Goal: Find specific page/section: Find specific page/section

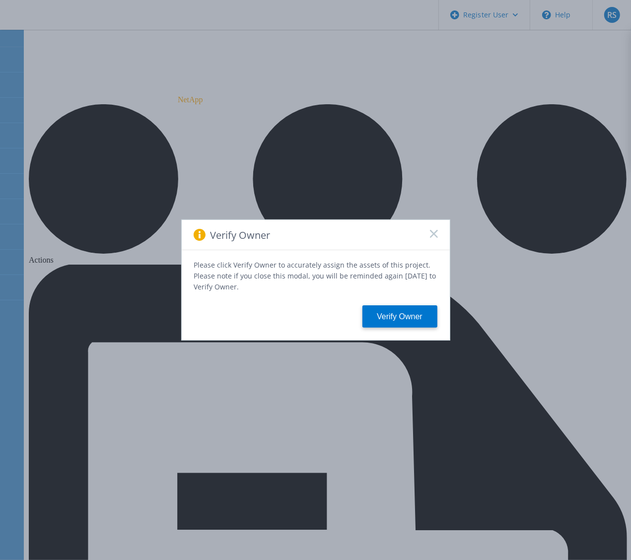
click at [431, 236] on icon at bounding box center [434, 234] width 8 height 8
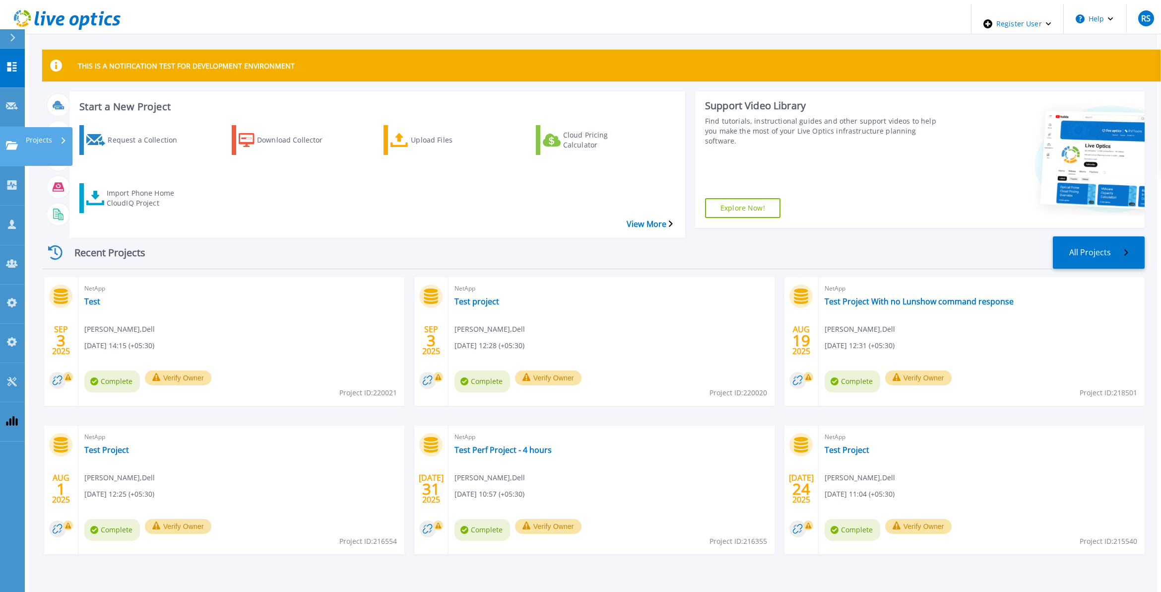
drag, startPoint x: 8, startPoint y: 108, endPoint x: 12, endPoint y: 113, distance: 6.4
click at [12, 141] on icon at bounding box center [12, 145] width 12 height 8
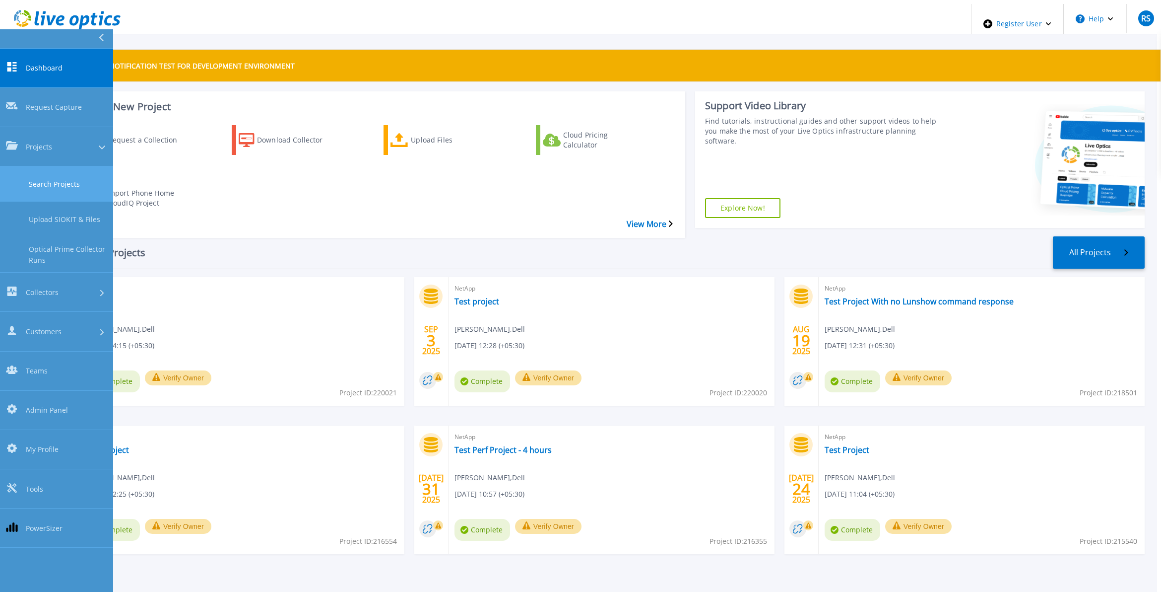
click at [67, 166] on link "Search Projects" at bounding box center [56, 183] width 113 height 35
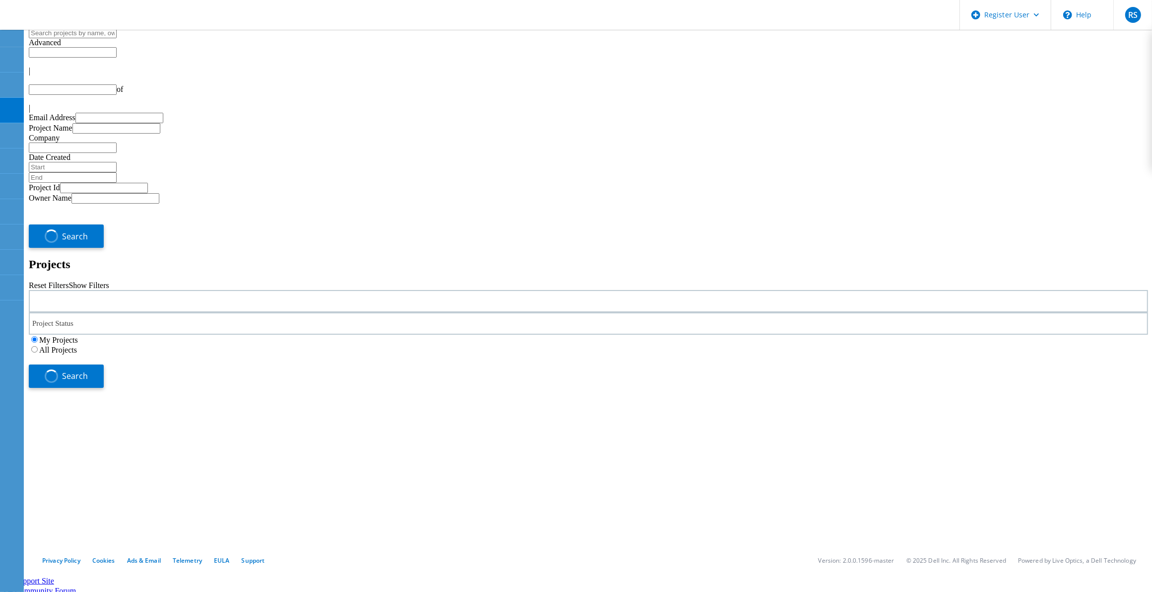
type input "1"
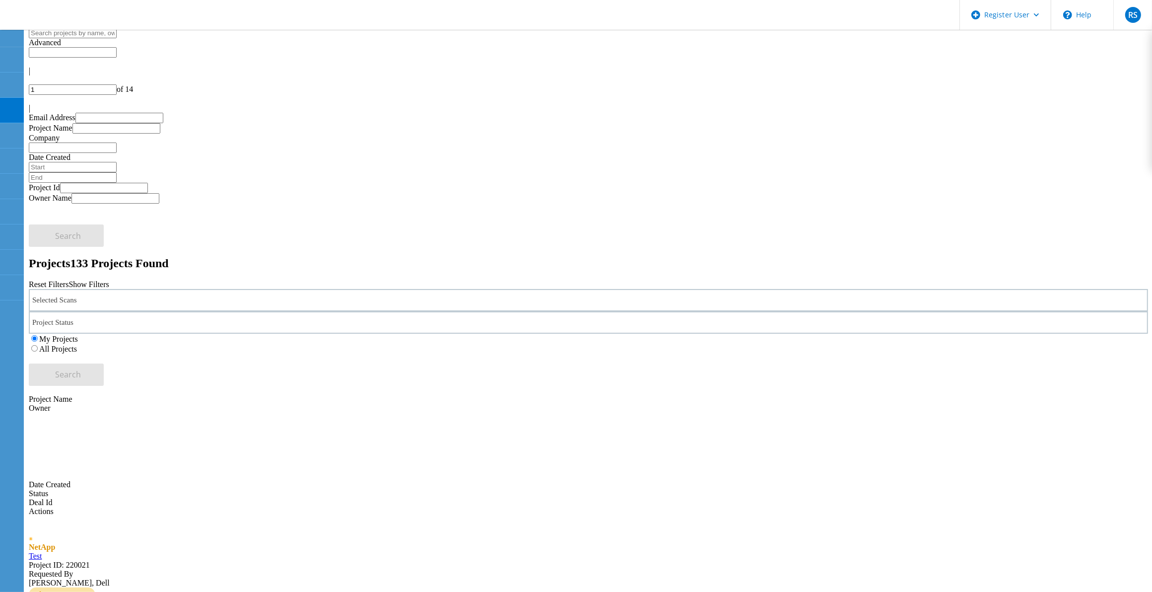
click at [239, 289] on div "Selected Scans" at bounding box center [588, 300] width 1119 height 22
click at [120, 372] on label "Isilon/PowerScale" at bounding box center [91, 376] width 58 height 8
click at [61, 373] on input "Isilon/PowerScale" at bounding box center [57, 376] width 6 height 6
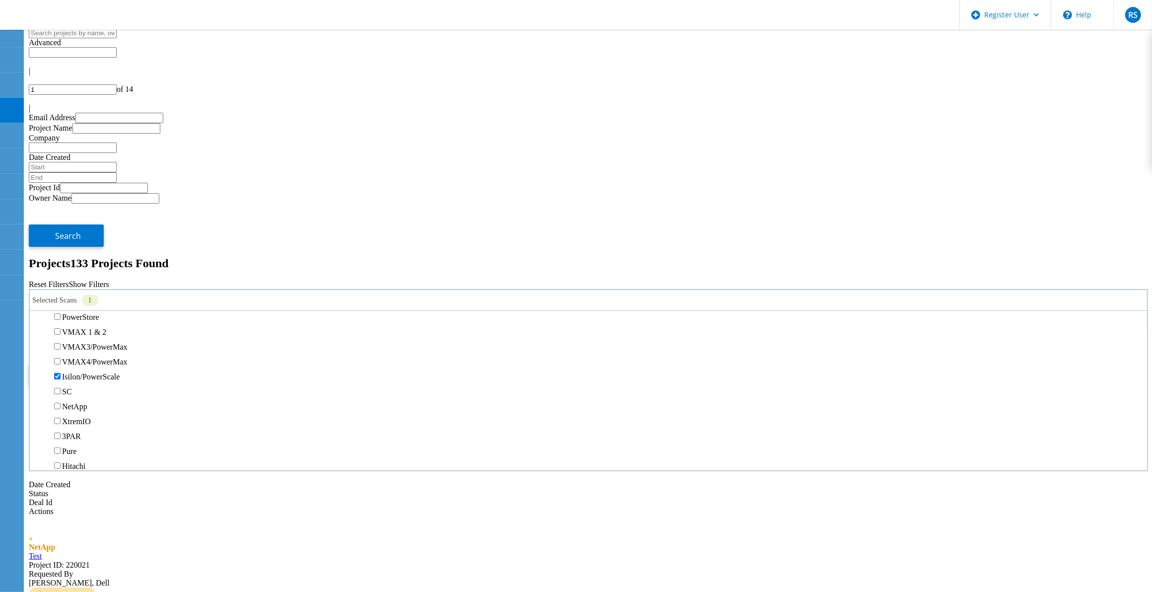
click at [748, 334] on div "My Projects All Projects" at bounding box center [588, 344] width 1119 height 20
click at [77, 344] on label "All Projects" at bounding box center [58, 348] width 38 height 8
click at [38, 345] on input "All Projects" at bounding box center [34, 348] width 6 height 6
click at [104, 363] on button "Search" at bounding box center [66, 374] width 75 height 22
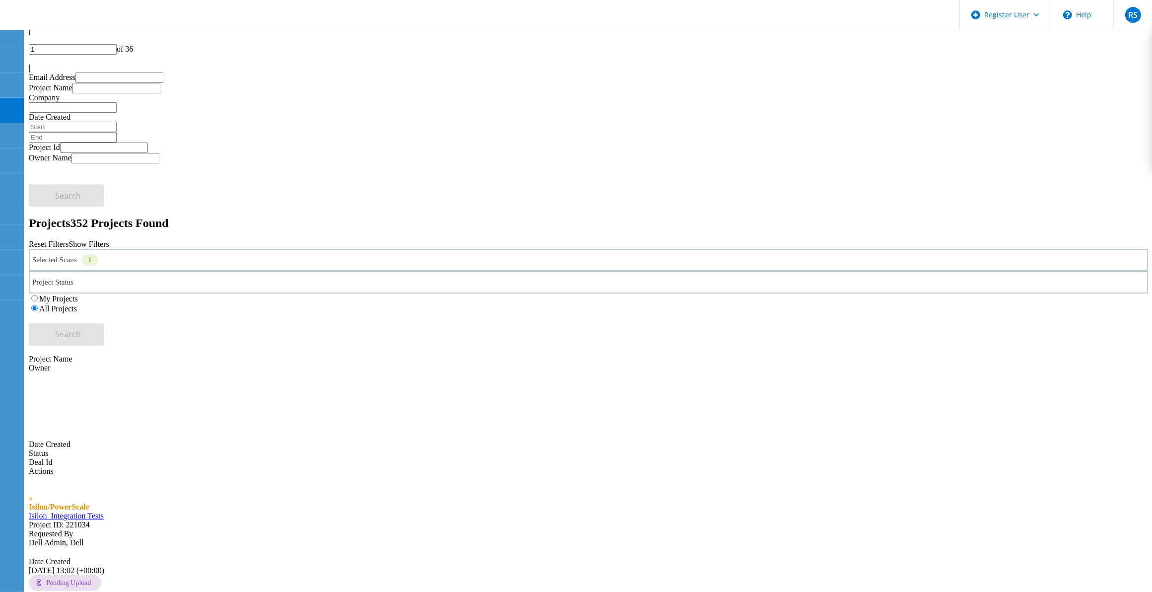
scroll to position [62, 0]
